Goal: Transaction & Acquisition: Purchase product/service

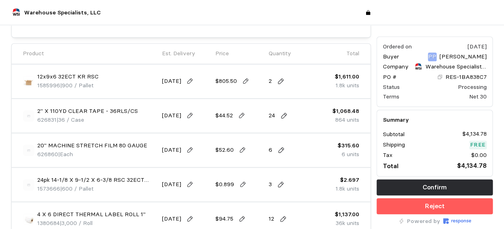
scroll to position [241, 0]
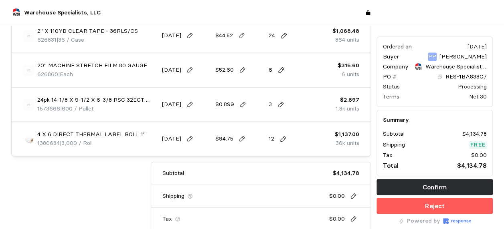
click at [89, 23] on div "Subtotal $4,134.78 Shipping $0.00 Tax $0.00 Total $4,134.78" at bounding box center [185, 208] width 371 height 92
click at [281, 23] on icon at bounding box center [280, 104] width 7 height 7
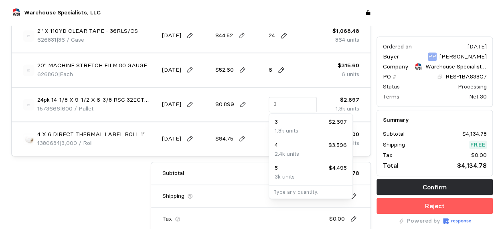
drag, startPoint x: 285, startPoint y: 101, endPoint x: 263, endPoint y: 101, distance: 21.6
click at [263, 23] on div "24pk 14-1/8 X 9-1/2 X 6-3/8 RSC 32ECT Kraft 1573666 | 600 / Pallet [DATE] $0.89…" at bounding box center [191, 105] width 342 height 28
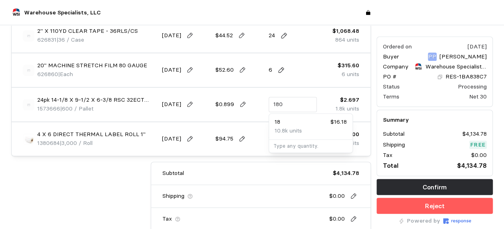
type input "1,800"
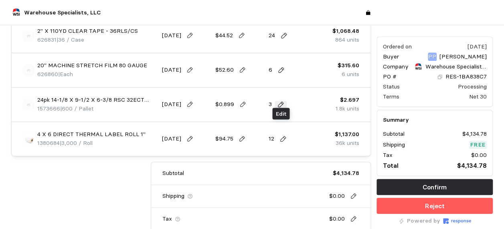
click at [275, 23] on button at bounding box center [281, 104] width 12 height 7
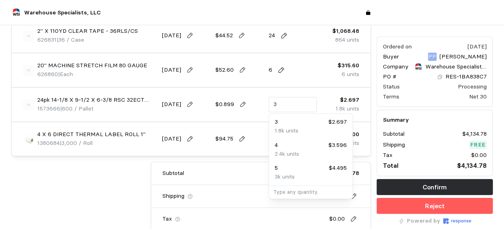
type input "1,800"
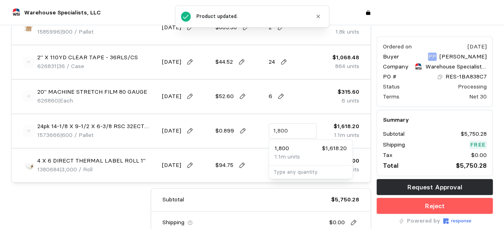
scroll to position [267, 0]
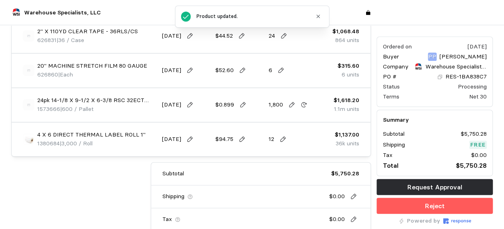
click at [239, 23] on div "$0.899" at bounding box center [238, 105] width 53 height 28
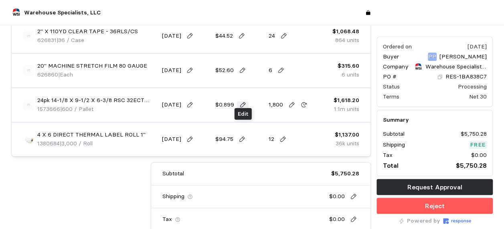
click at [241, 23] on icon at bounding box center [242, 104] width 7 height 7
click at [237, 23] on div "$0.899" at bounding box center [238, 105] width 53 height 28
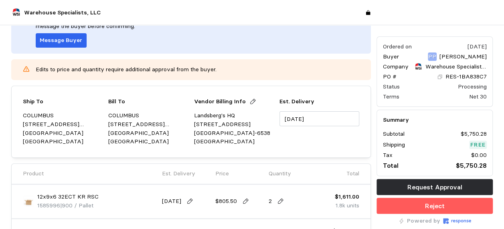
scroll to position [66, 0]
click at [299, 23] on input "[DATE]" at bounding box center [319, 119] width 80 height 15
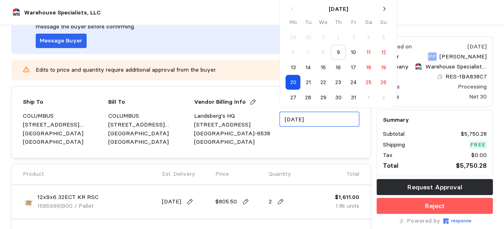
click at [299, 23] on button "9" at bounding box center [338, 52] width 15 height 15
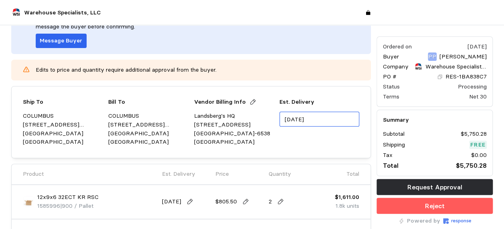
click at [299, 23] on input "[DATE]" at bounding box center [319, 119] width 80 height 15
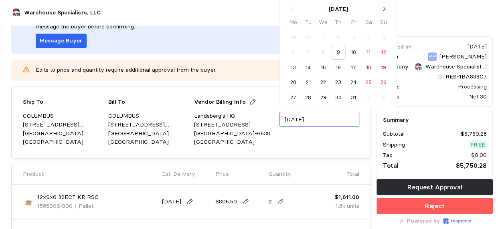
click at [299, 23] on button "10" at bounding box center [353, 52] width 15 height 15
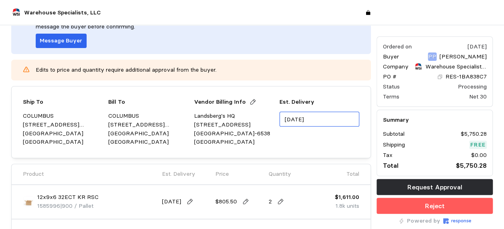
click at [299, 23] on input "[DATE]" at bounding box center [319, 119] width 80 height 15
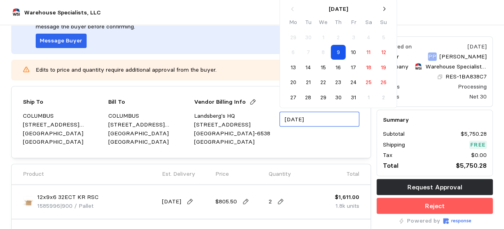
click at [299, 23] on button "11" at bounding box center [368, 52] width 15 height 15
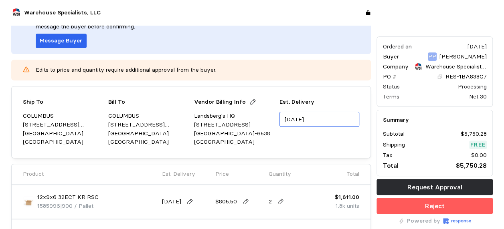
type input "[DATE]"
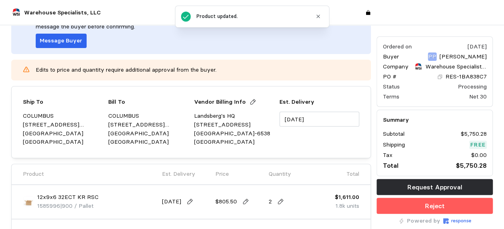
click at [299, 23] on div "Est. Delivery [DATE]" at bounding box center [319, 122] width 80 height 49
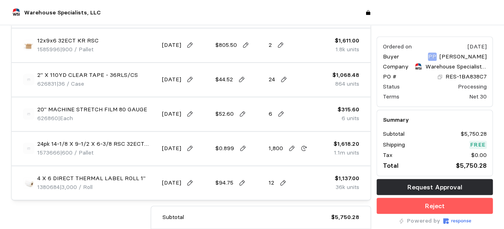
scroll to position [227, 0]
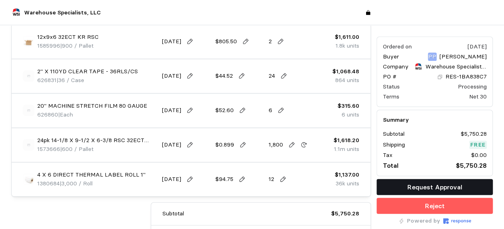
click at [299, 23] on button "Request Approval" at bounding box center [434, 187] width 116 height 16
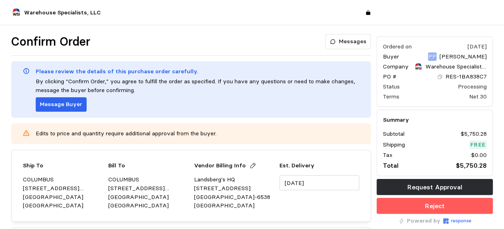
scroll to position [0, 0]
